Goal: Transaction & Acquisition: Purchase product/service

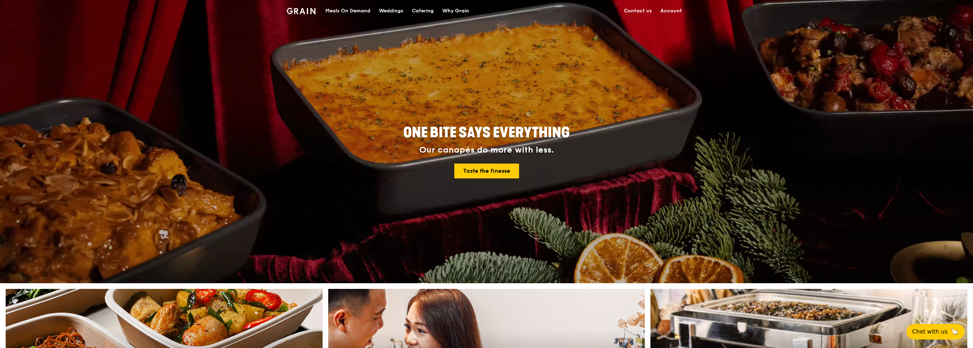
click at [346, 9] on div "Meals On Demand" at bounding box center [348, 10] width 45 height 21
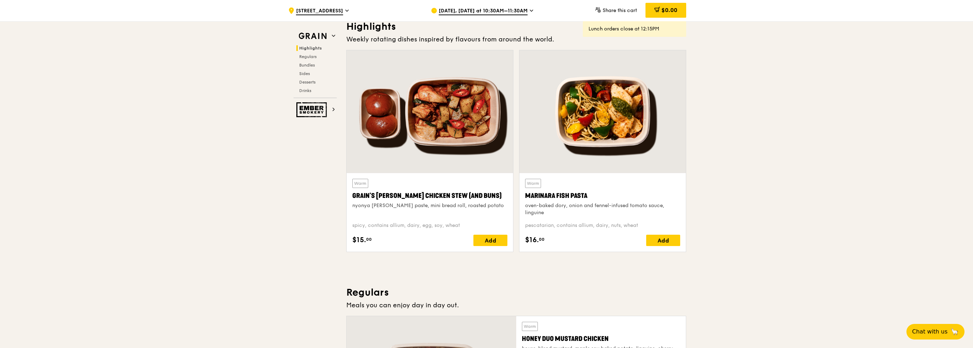
scroll to position [213, 0]
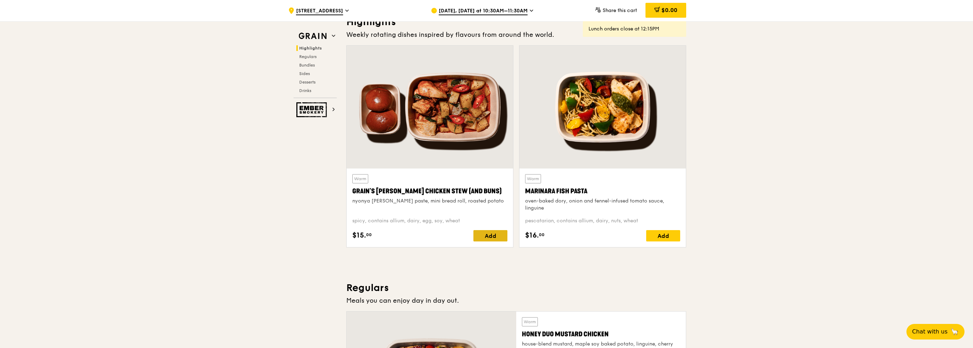
click at [483, 235] on div "Add" at bounding box center [491, 235] width 34 height 11
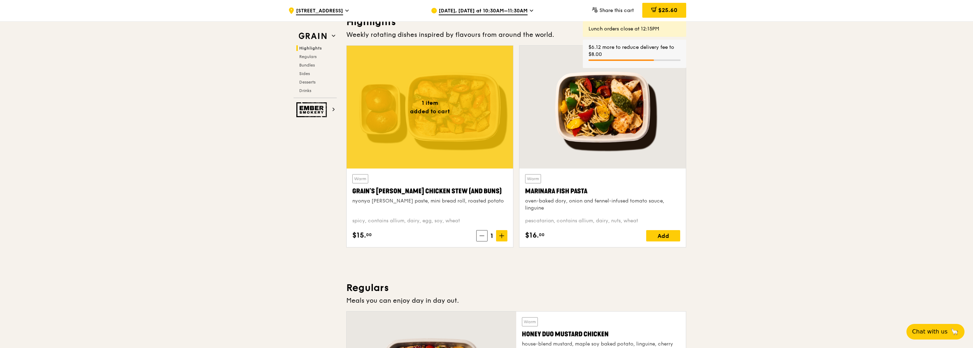
click at [491, 16] on div "[DATE], [DATE] at 10:30AM–11:30AM" at bounding box center [496, 10] width 131 height 21
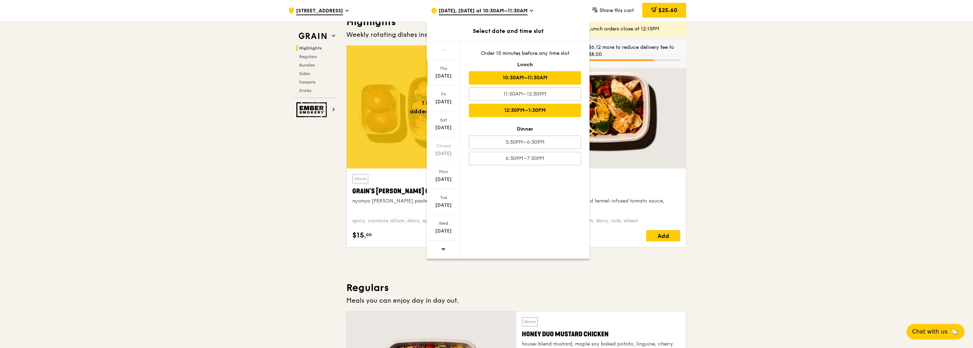
click at [509, 114] on div "12:30PM–1:30PM" at bounding box center [525, 110] width 112 height 13
click at [662, 8] on span "$25.60" at bounding box center [667, 10] width 19 height 7
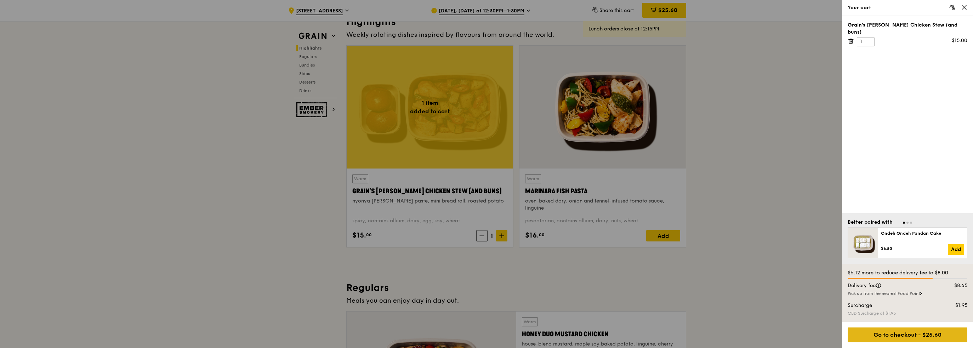
click at [900, 335] on div "Go to checkout - $25.60" at bounding box center [908, 335] width 120 height 15
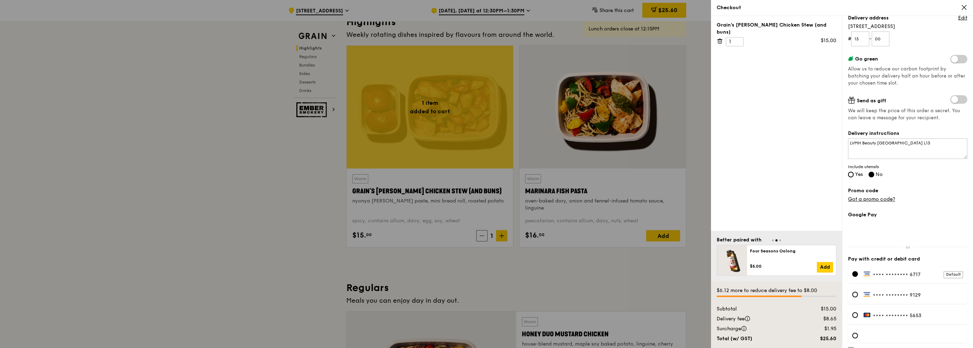
scroll to position [121, 0]
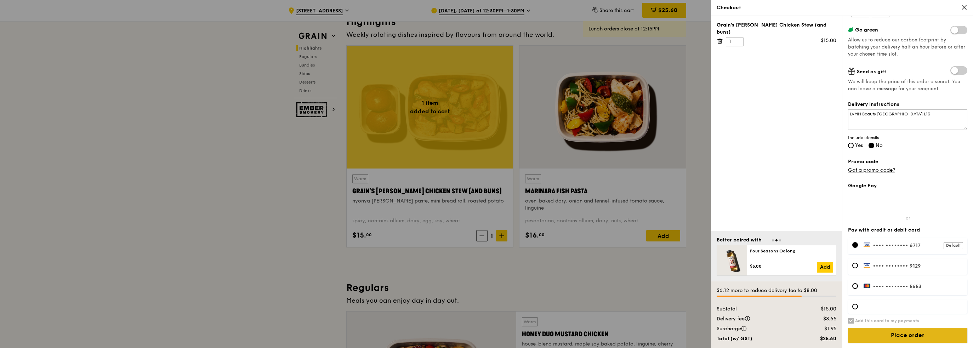
click at [911, 333] on input "Place order" at bounding box center [907, 335] width 119 height 15
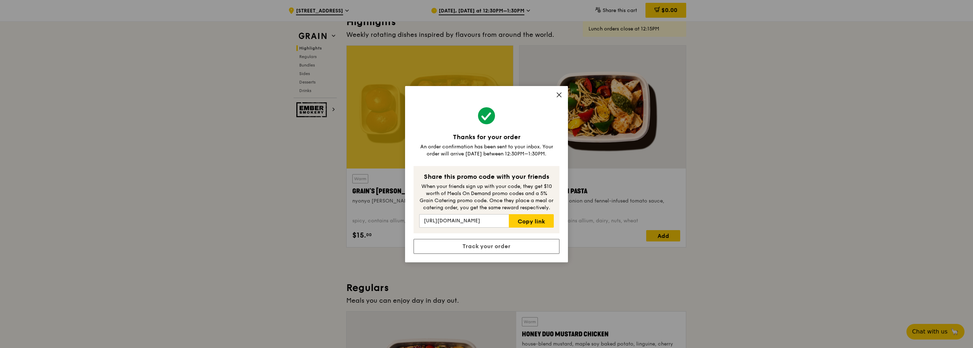
click at [560, 93] on icon at bounding box center [559, 95] width 6 height 6
